Goal: Information Seeking & Learning: Learn about a topic

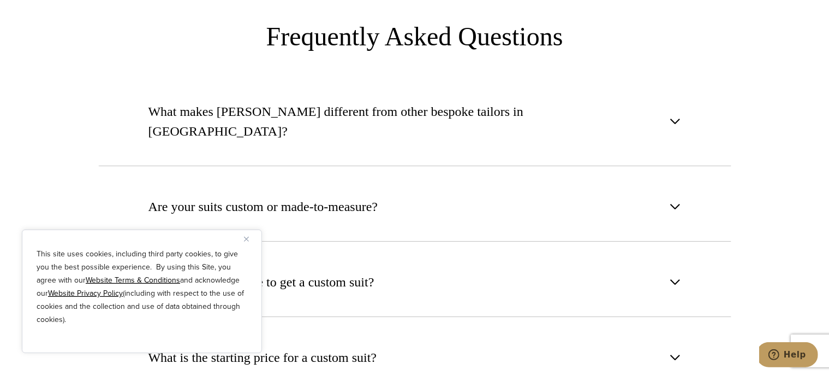
scroll to position [3997, 0]
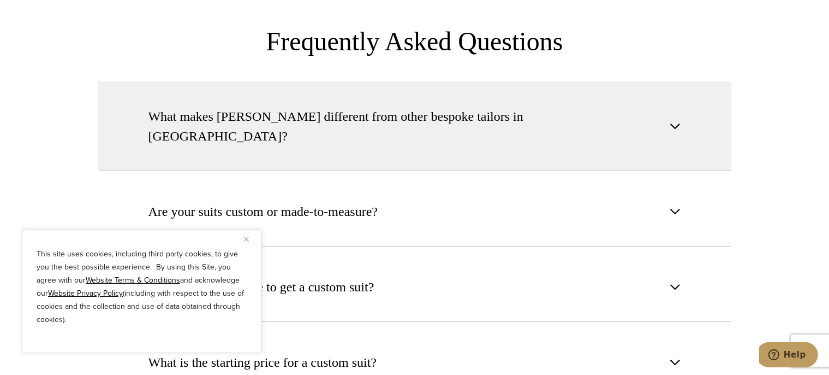
click at [680, 120] on span "button" at bounding box center [675, 126] width 13 height 13
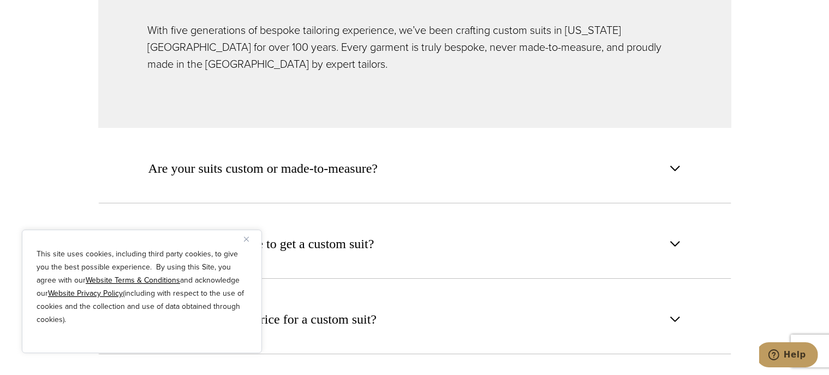
scroll to position [4151, 0]
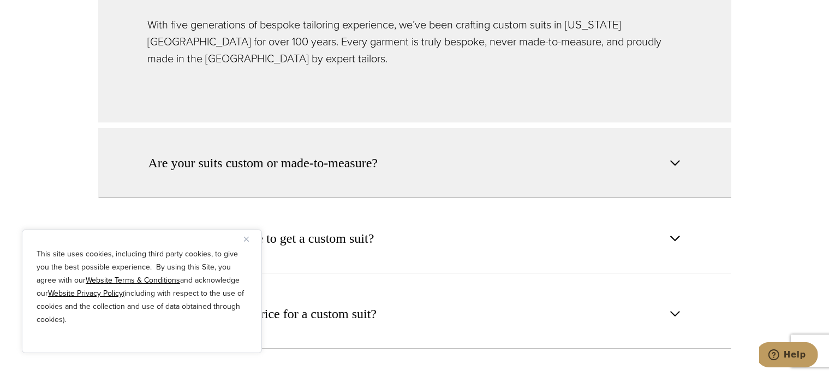
click at [675, 156] on span "button" at bounding box center [675, 162] width 13 height 13
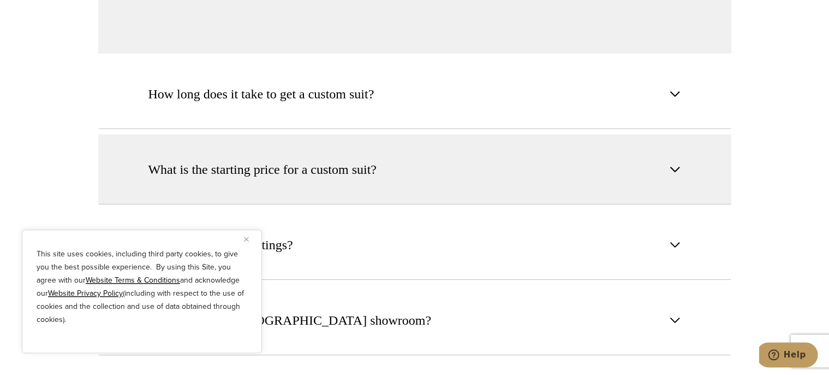
scroll to position [4305, 0]
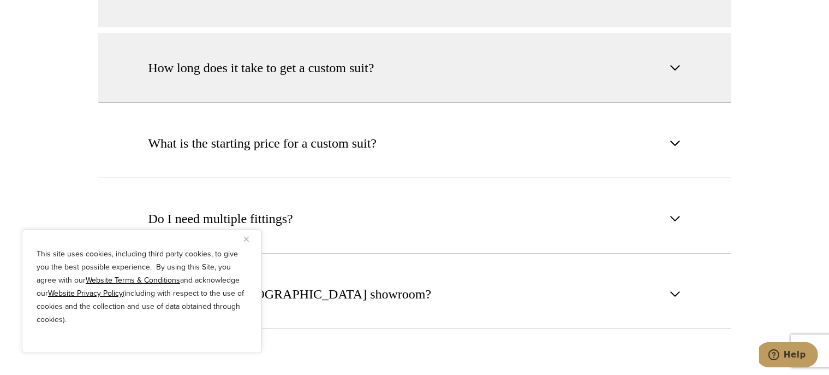
click at [689, 33] on button "How long does it take to get a custom suit?" at bounding box center [414, 68] width 633 height 70
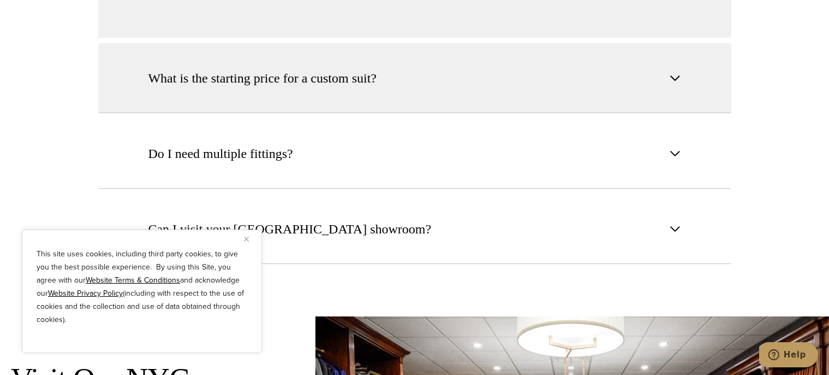
scroll to position [4370, 0]
click at [674, 71] on span "button" at bounding box center [675, 77] width 13 height 13
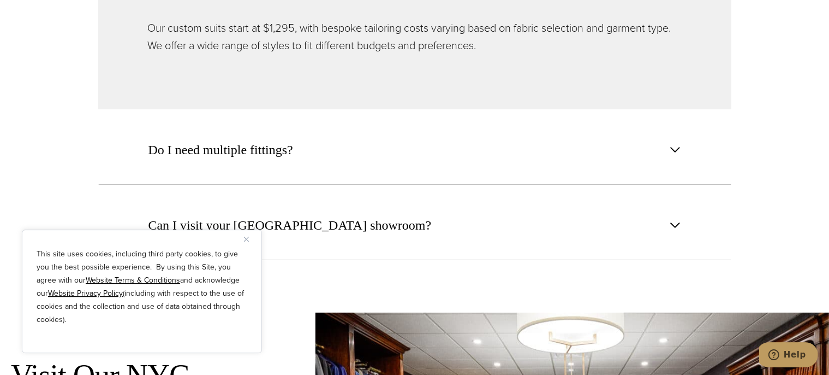
scroll to position [4436, 0]
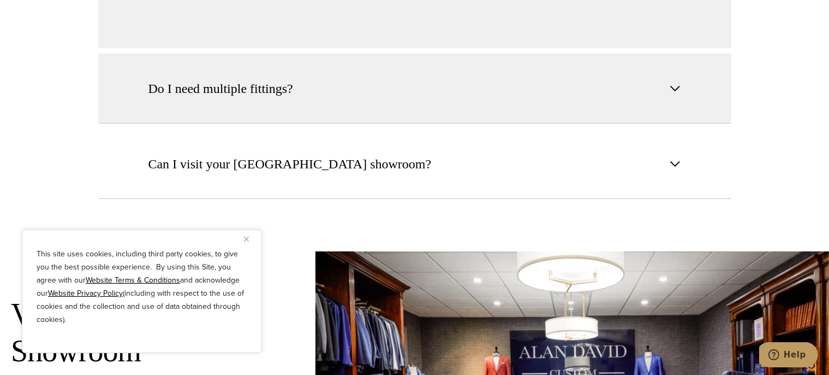
click at [676, 82] on span "button" at bounding box center [675, 88] width 13 height 13
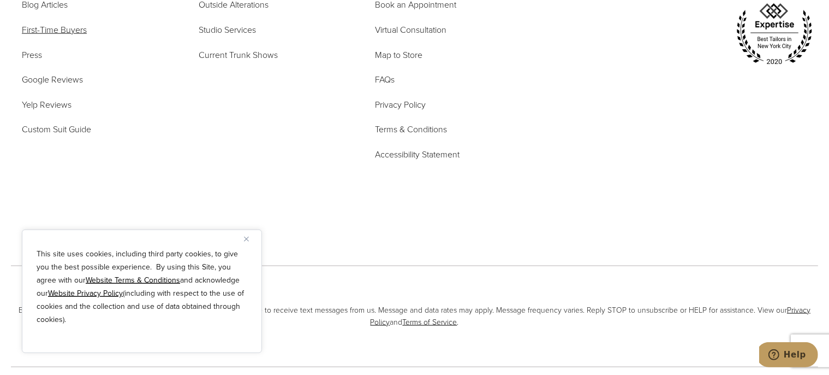
scroll to position [5665, 0]
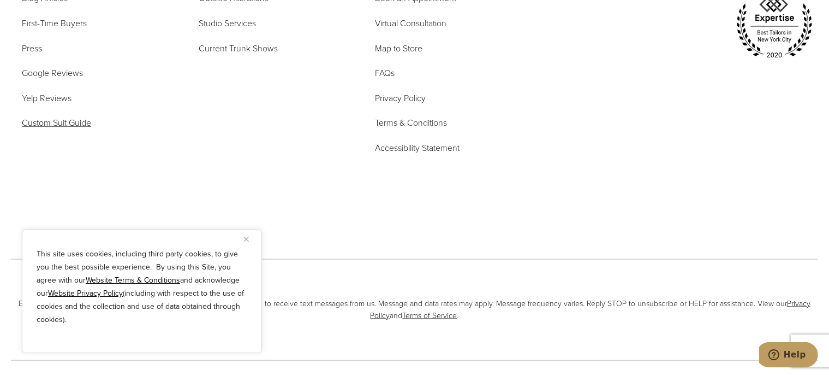
click at [54, 116] on span "Custom Suit Guide" at bounding box center [56, 122] width 69 height 13
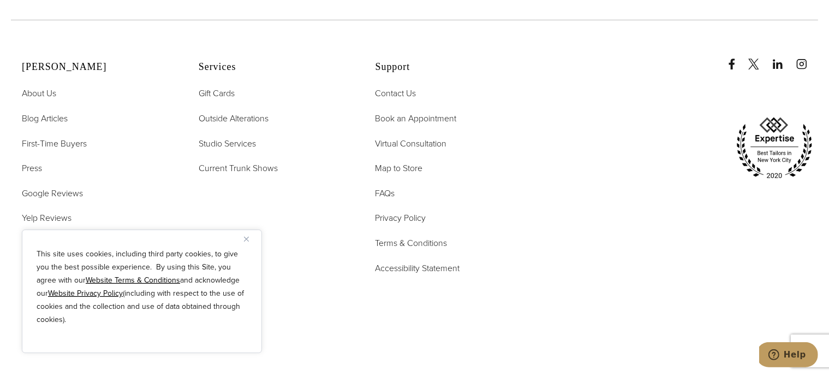
scroll to position [3382, 0]
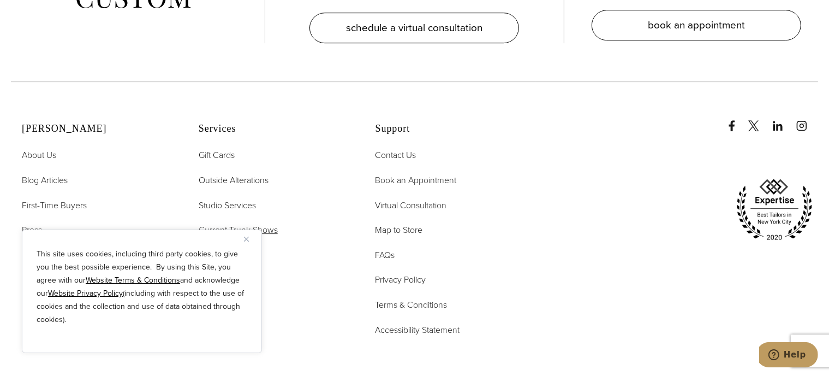
click at [234, 223] on span "Current Trunk Shows" at bounding box center [238, 229] width 79 height 13
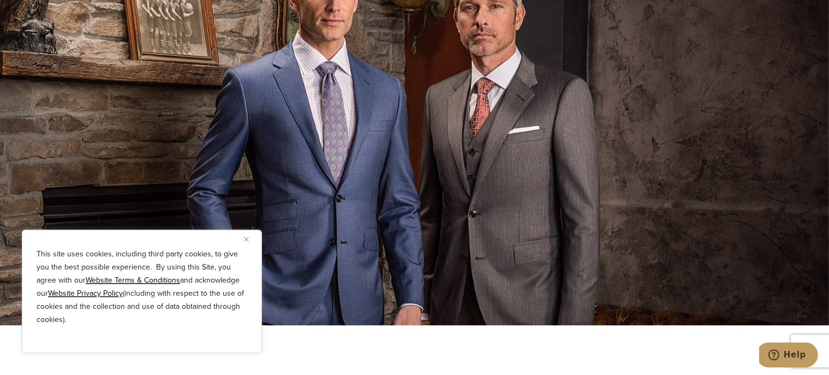
scroll to position [2993, 0]
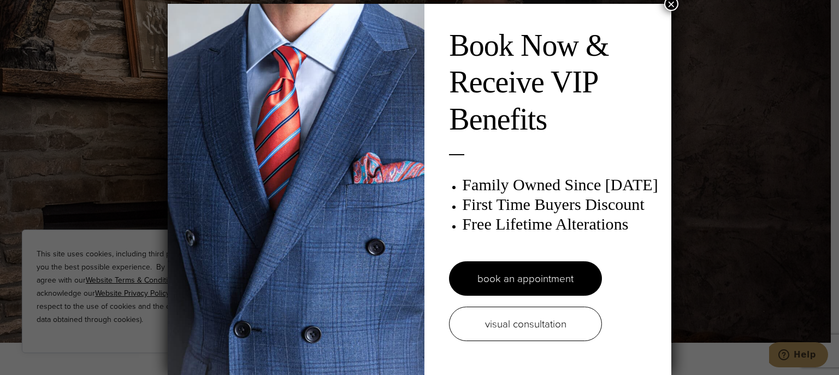
click at [669, 5] on button "×" at bounding box center [671, 4] width 14 height 14
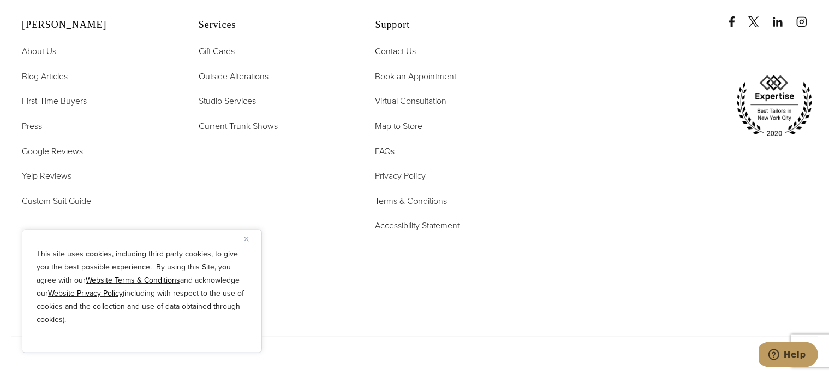
scroll to position [4223, 0]
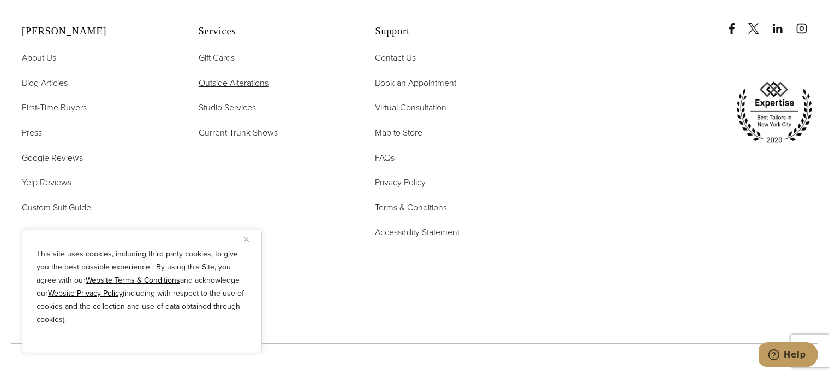
click at [254, 76] on span "Outside Alterations" at bounding box center [234, 82] width 70 height 13
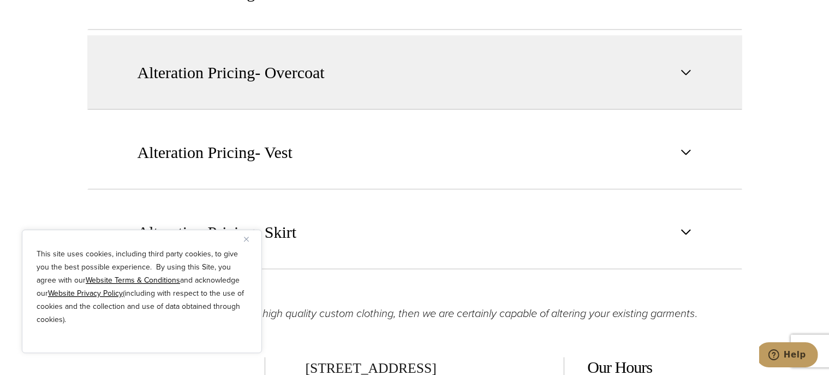
scroll to position [1537, 0]
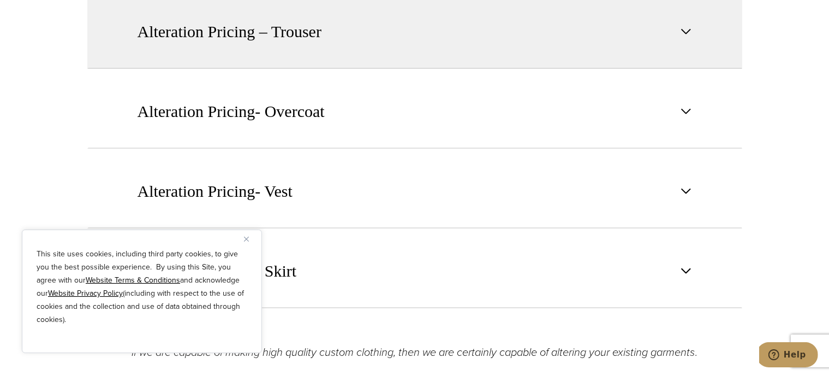
click at [687, 38] on button "Alteration Pricing – Trouser" at bounding box center [414, 32] width 655 height 74
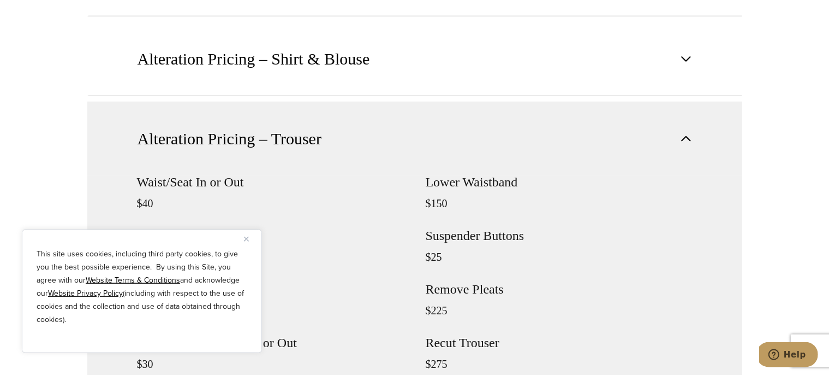
scroll to position [954, 0]
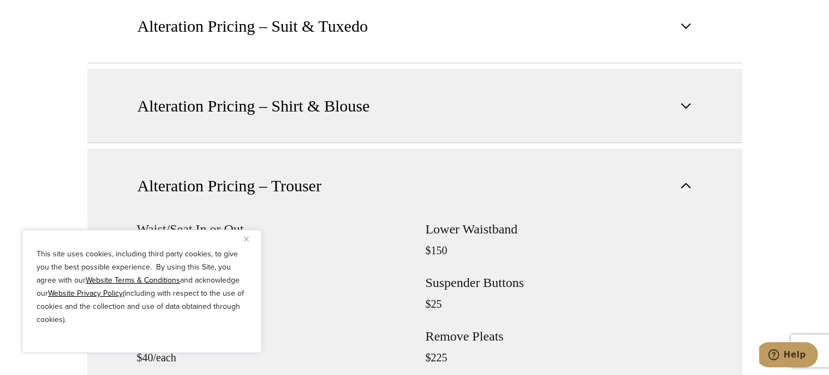
click at [684, 106] on span "button" at bounding box center [686, 105] width 13 height 13
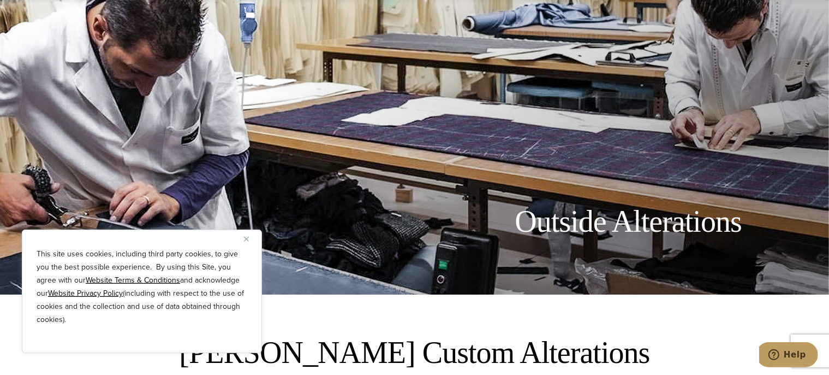
scroll to position [0, 0]
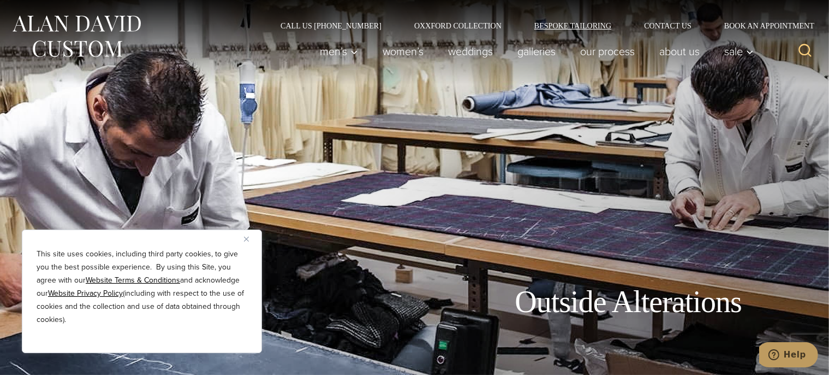
click at [571, 27] on link "Bespoke Tailoring" at bounding box center [573, 26] width 110 height 8
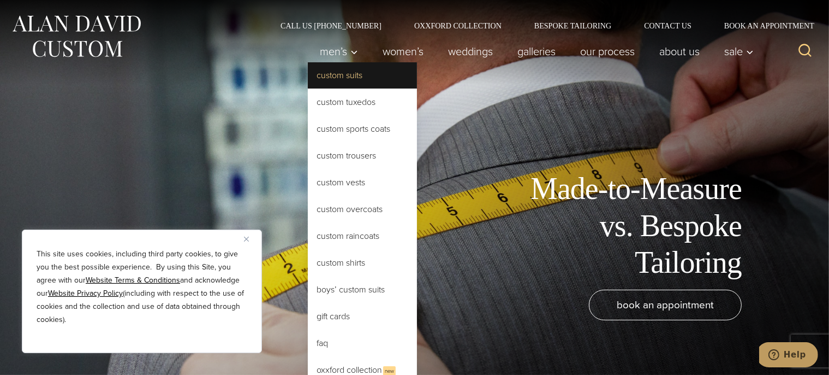
click at [331, 76] on link "Custom Suits" at bounding box center [362, 75] width 109 height 26
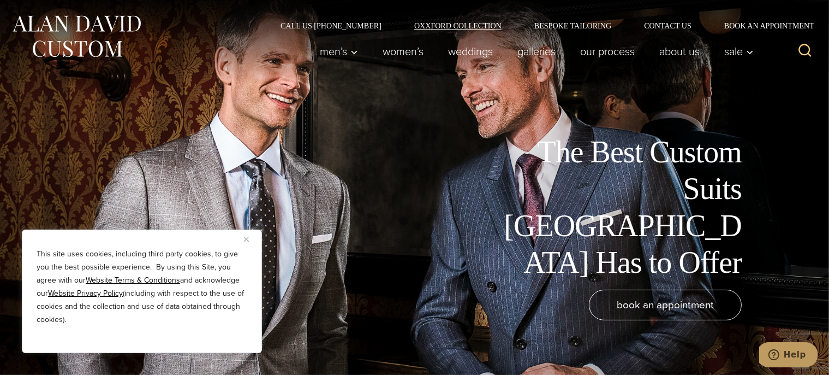
click at [467, 28] on link "Oxxford Collection" at bounding box center [458, 26] width 120 height 8
